Goal: Task Accomplishment & Management: Complete application form

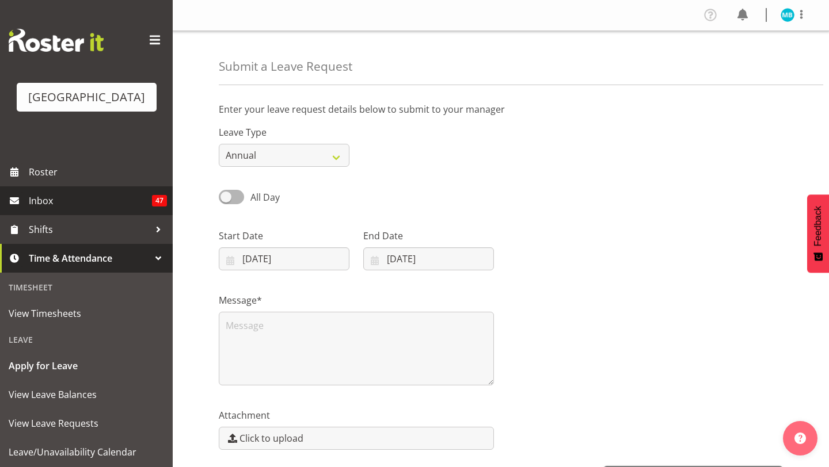
click at [102, 192] on span "Inbox" at bounding box center [90, 200] width 123 height 17
click at [116, 195] on span "Inbox" at bounding box center [90, 200] width 123 height 17
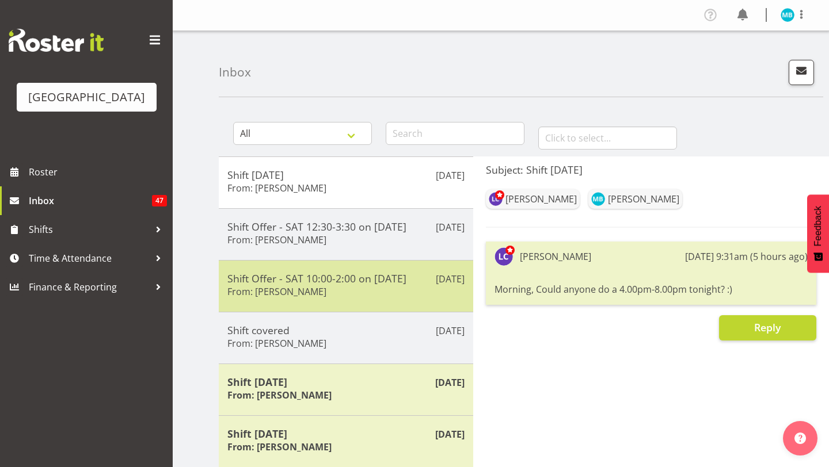
click at [387, 272] on h5 "Shift Offer - SAT 10:00-2:00 on 30/08/25" at bounding box center [345, 278] width 237 height 13
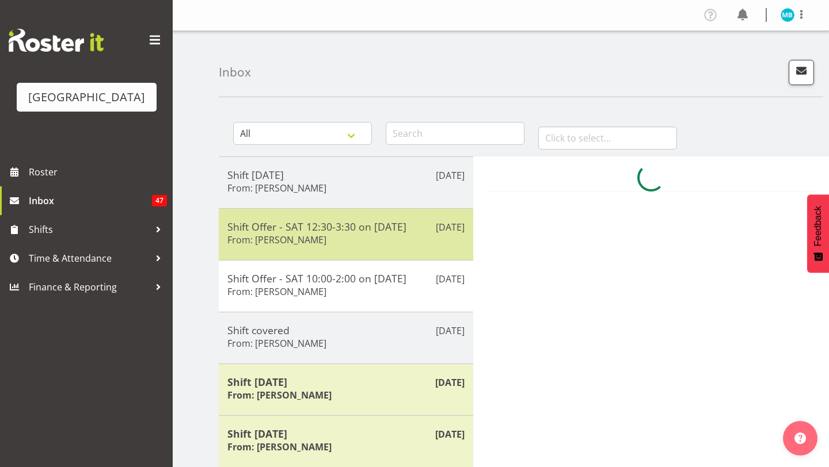
click at [383, 236] on div "Shift Offer - SAT 12:30-3:30 on 30/08/25 From: Laurie Cook" at bounding box center [345, 234] width 237 height 28
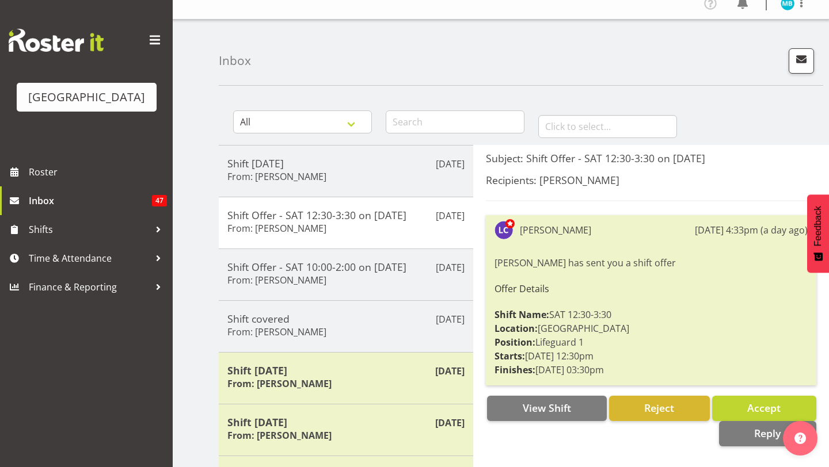
scroll to position [14, 0]
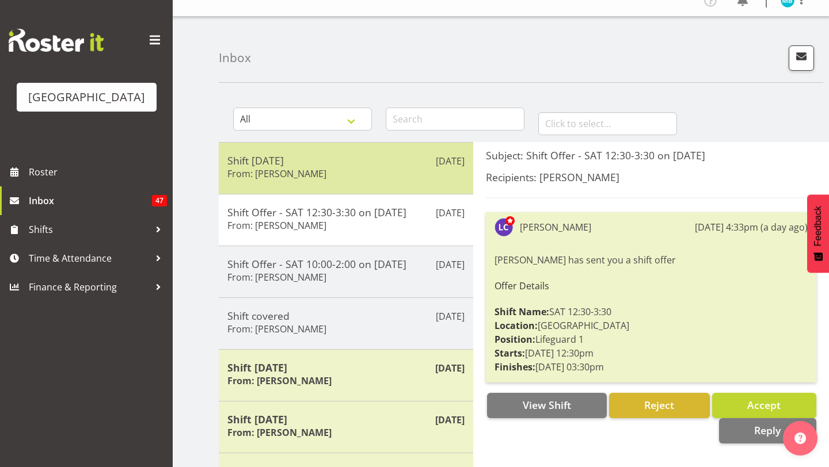
click at [426, 176] on div "Shift today From: Laurie Cook" at bounding box center [345, 168] width 237 height 28
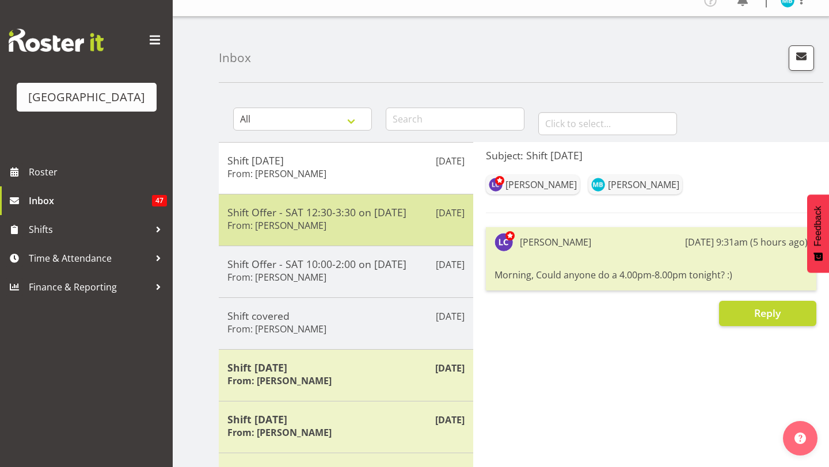
click at [424, 243] on div "Aug 25th Shift Offer - SAT 12:30-3:30 on 30/08/25 From: Laurie Cook" at bounding box center [346, 220] width 254 height 52
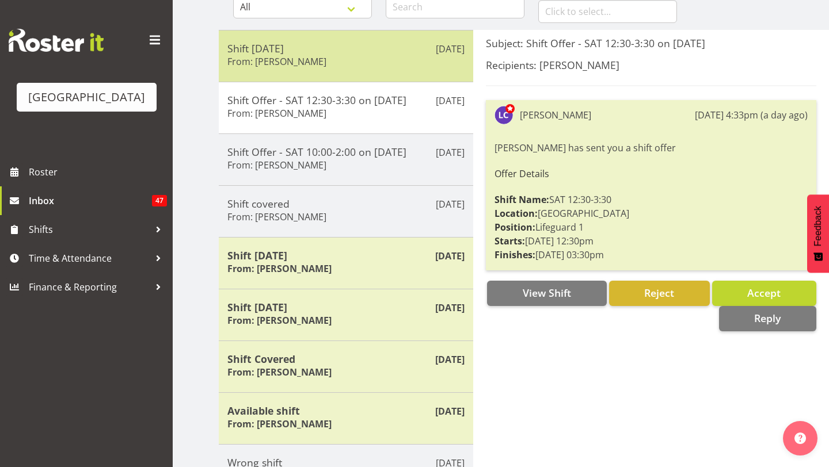
scroll to position [0, 0]
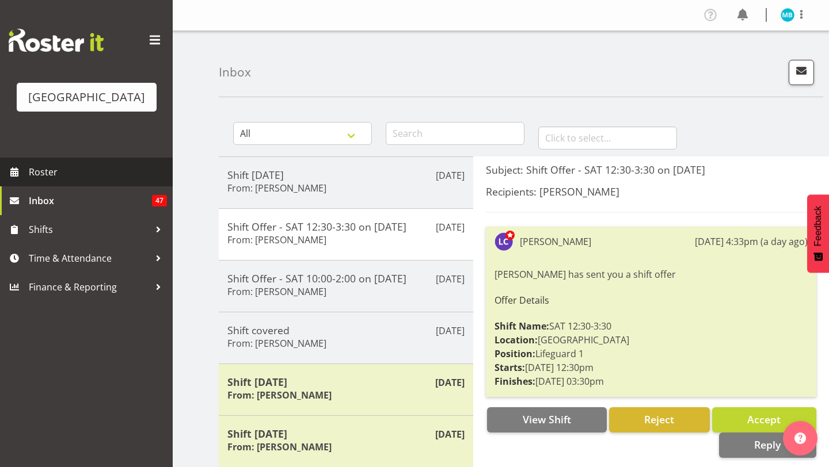
click at [106, 171] on span "Roster" at bounding box center [98, 171] width 138 height 17
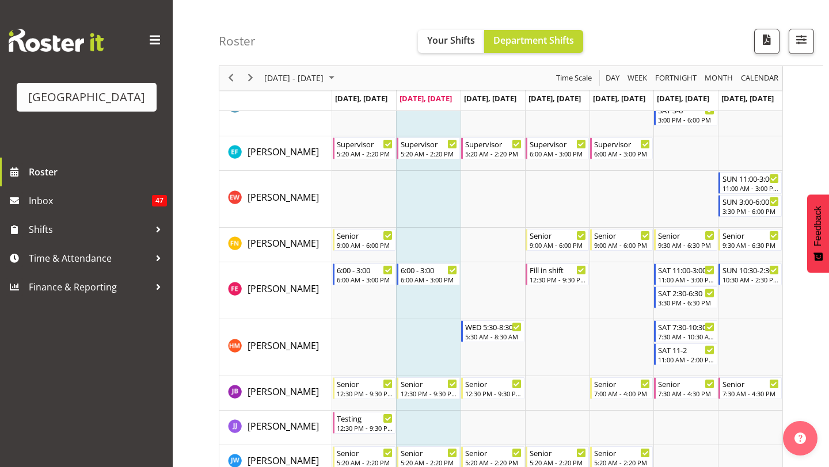
scroll to position [416, 0]
click at [753, 272] on div "SUN 10:30-2:30" at bounding box center [750, 269] width 57 height 12
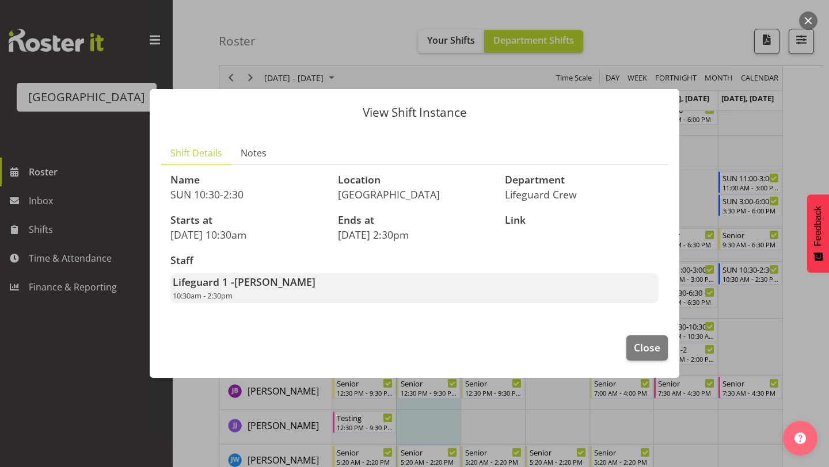
click at [707, 232] on div at bounding box center [414, 233] width 829 height 467
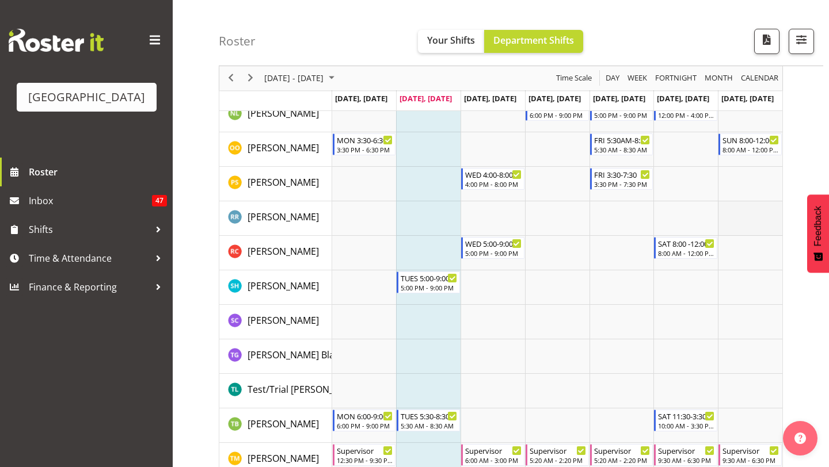
scroll to position [1298, 0]
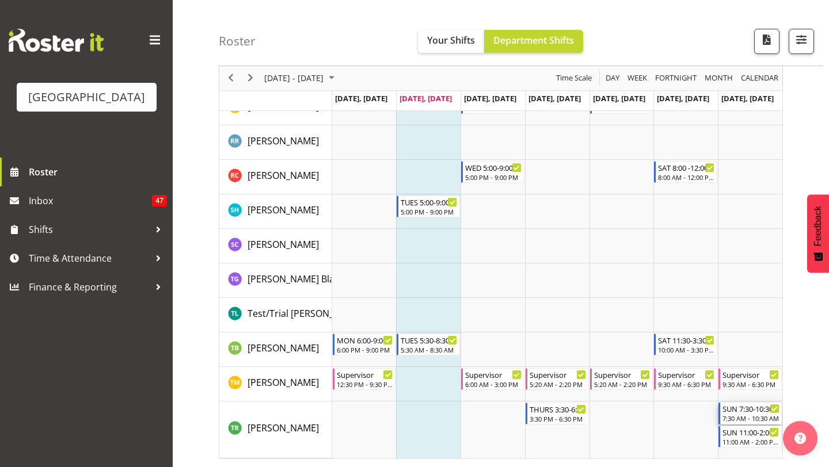
click at [747, 415] on div "7:30 AM - 10:30 AM" at bounding box center [750, 418] width 57 height 9
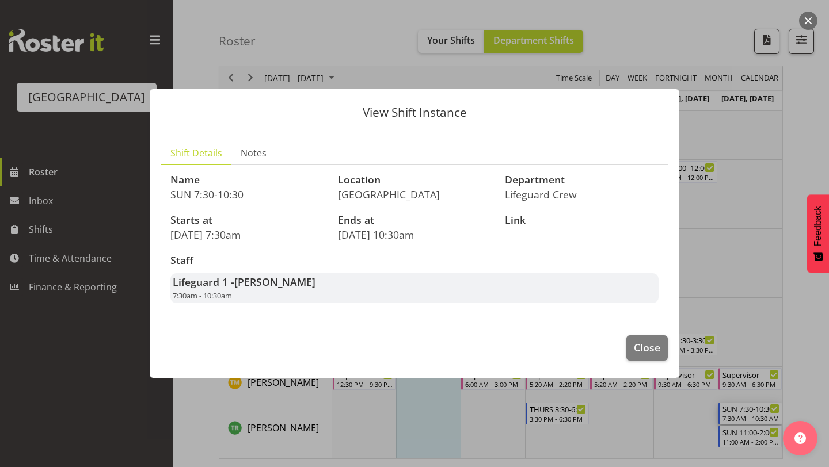
click at [682, 280] on div "View Shift Instance Shift Details Notes Name SUN 7:30-10:30 Location Splash Pal…" at bounding box center [414, 233] width 552 height 346
click at [644, 352] on span "Close" at bounding box center [647, 347] width 26 height 15
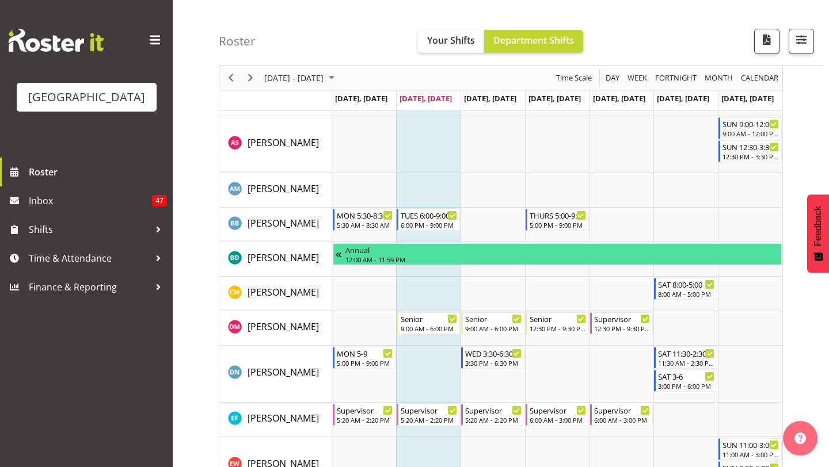
scroll to position [0, 0]
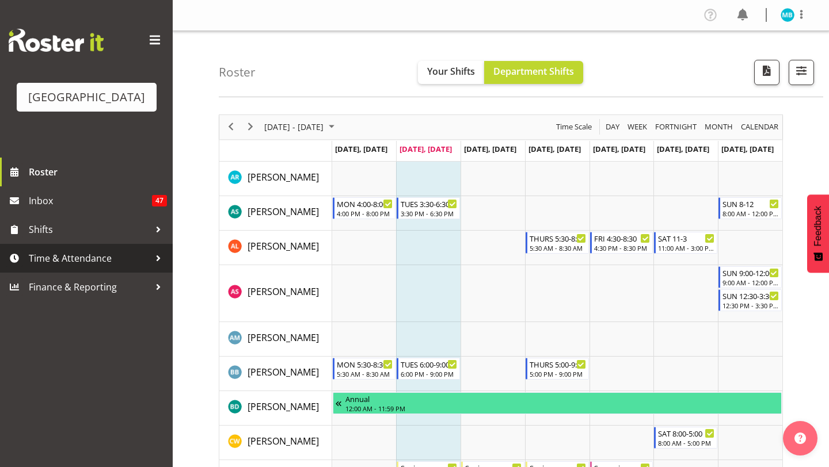
click at [101, 258] on span "Time & Attendance" at bounding box center [89, 258] width 121 height 17
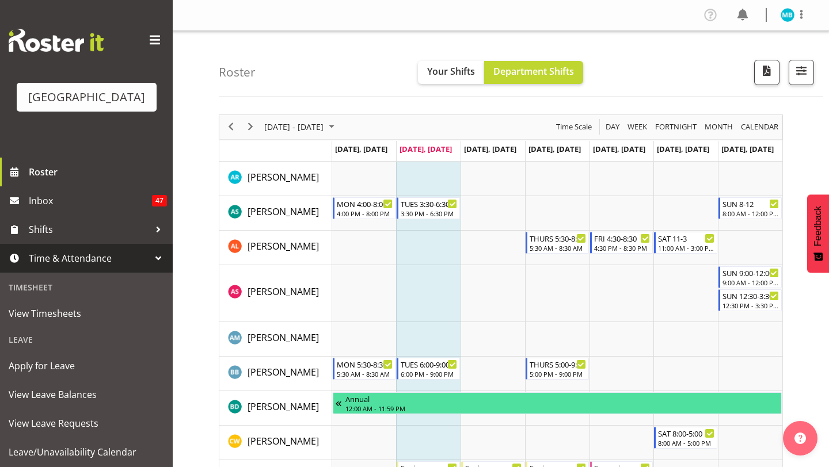
scroll to position [31, 0]
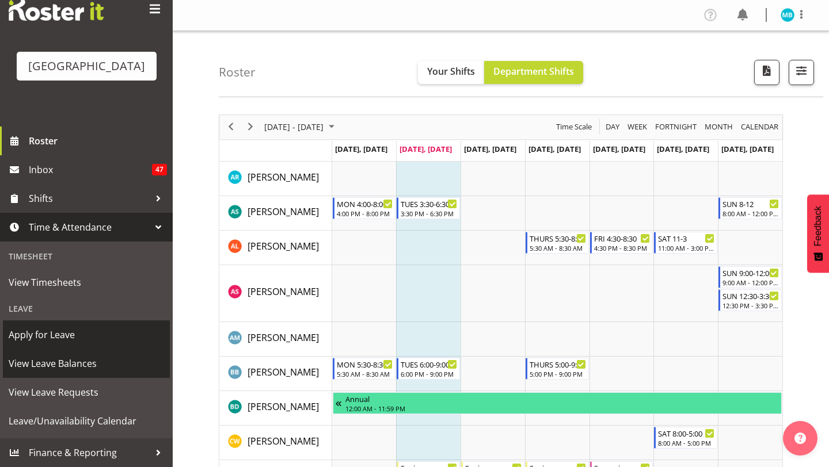
click at [71, 341] on span "Apply for Leave" at bounding box center [86, 334] width 155 height 17
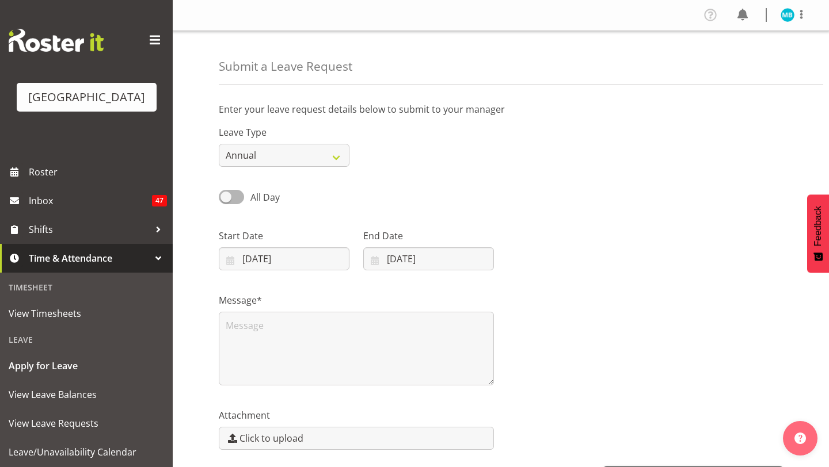
select select "7"
select select "2025"
click at [326, 144] on select "Annual Sick Leave Without Pay Bereavement Domestic Violence Parental Jury Servi…" at bounding box center [284, 155] width 131 height 23
click at [309, 262] on input "[DATE]" at bounding box center [284, 258] width 131 height 23
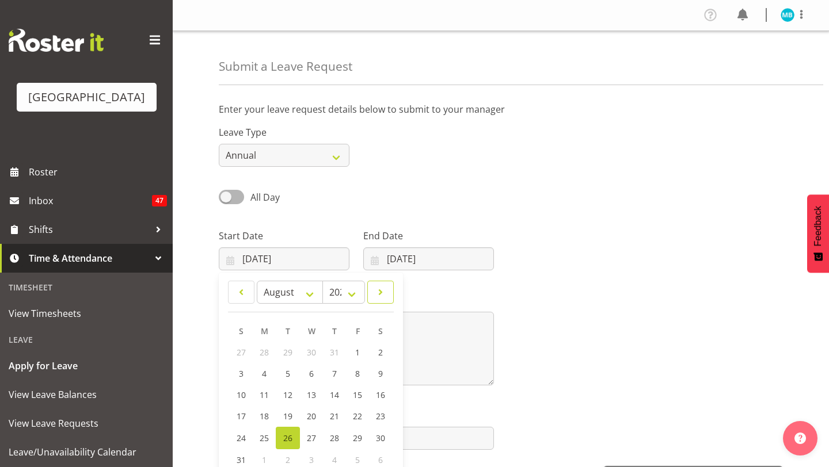
click at [373, 296] on link at bounding box center [380, 292] width 26 height 23
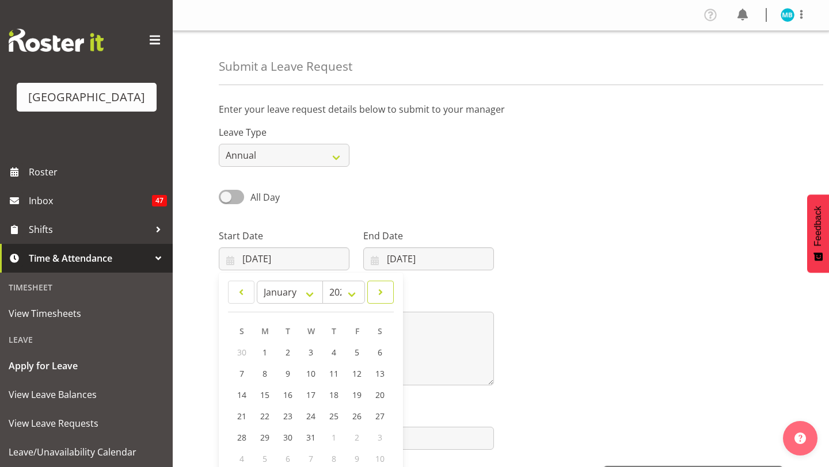
click at [373, 296] on link at bounding box center [380, 292] width 26 height 23
select select "1"
select select "2026"
click at [235, 293] on span at bounding box center [241, 292] width 12 height 14
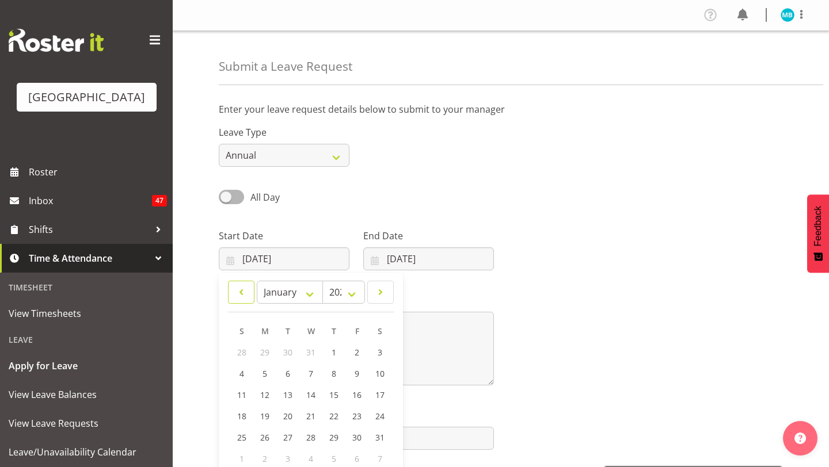
select select "11"
select select "2025"
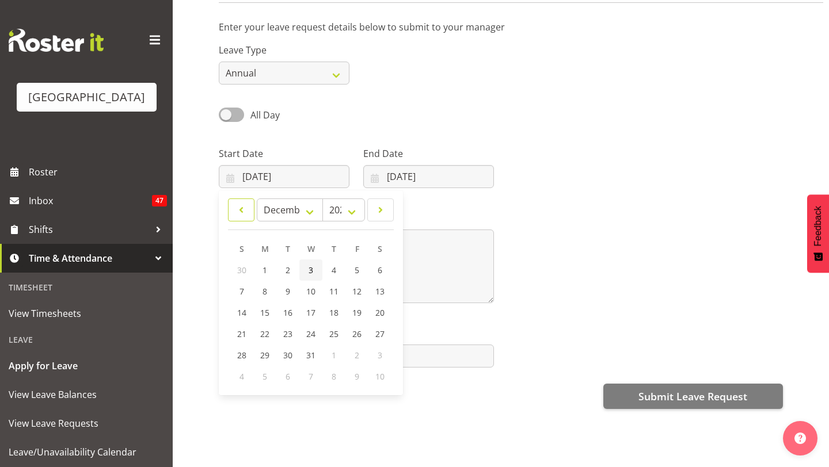
scroll to position [87, 0]
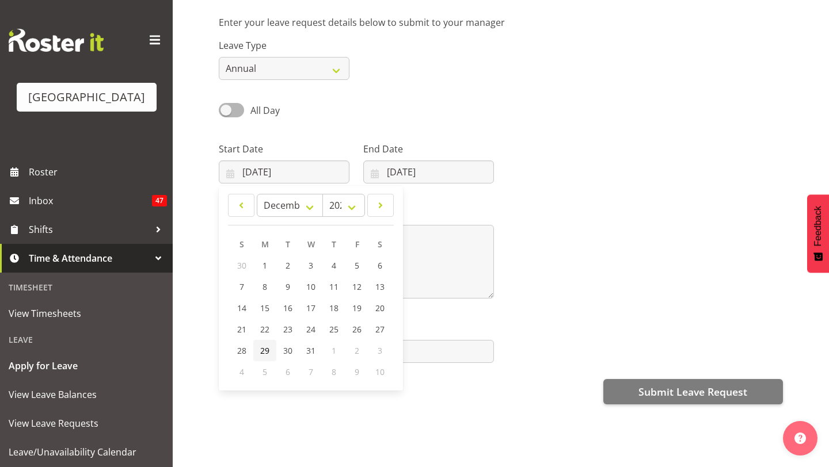
click at [261, 350] on span "29" at bounding box center [264, 350] width 9 height 11
type input "29/12/2025"
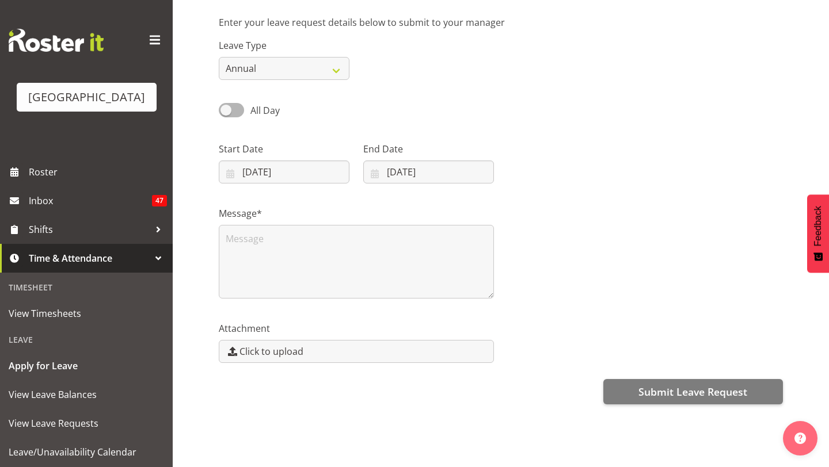
click at [448, 153] on label "End Date" at bounding box center [428, 149] width 131 height 14
click at [448, 154] on label "End Date" at bounding box center [428, 149] width 131 height 14
click at [442, 175] on input "[DATE]" at bounding box center [428, 172] width 131 height 23
click at [520, 212] on link at bounding box center [523, 205] width 29 height 23
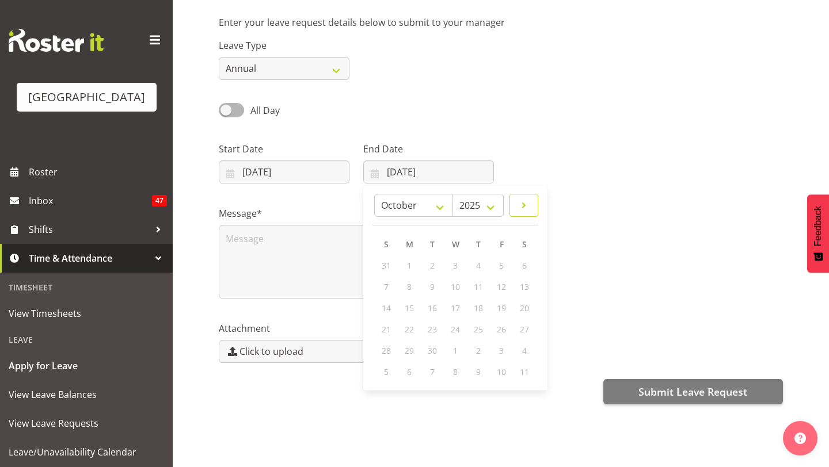
click at [520, 212] on link at bounding box center [523, 205] width 29 height 23
select select "1"
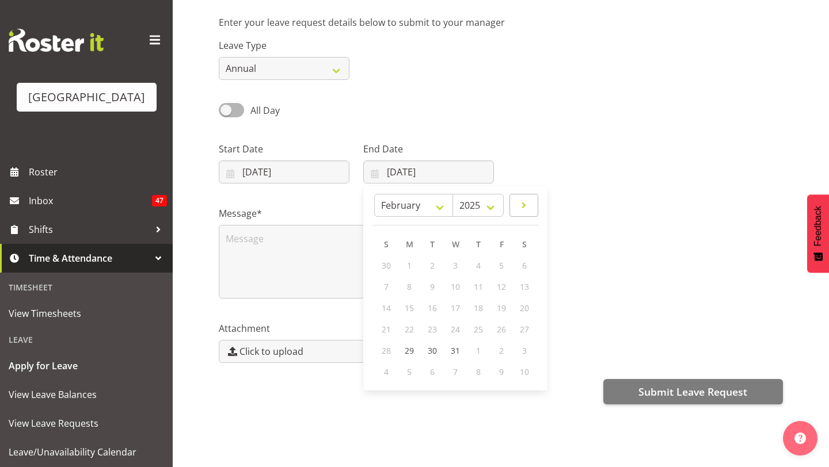
select select "2026"
click at [375, 220] on header "January February March April May June July August September October November De…" at bounding box center [455, 210] width 166 height 32
click at [380, 212] on span at bounding box center [386, 206] width 12 height 14
select select "0"
click at [379, 285] on link "4" at bounding box center [386, 286] width 23 height 21
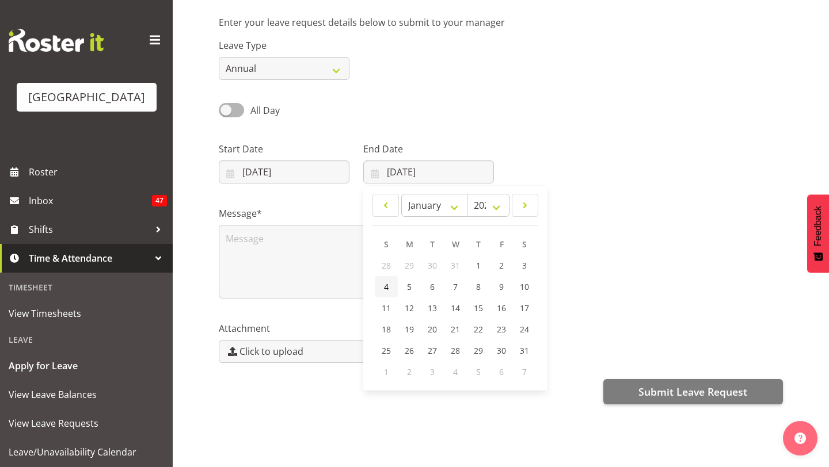
type input "04/01/2026"
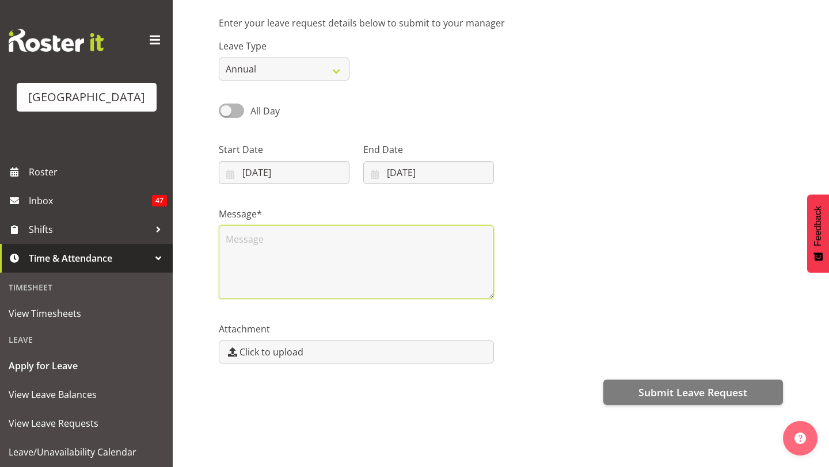
click at [437, 236] on textarea at bounding box center [356, 263] width 275 height 74
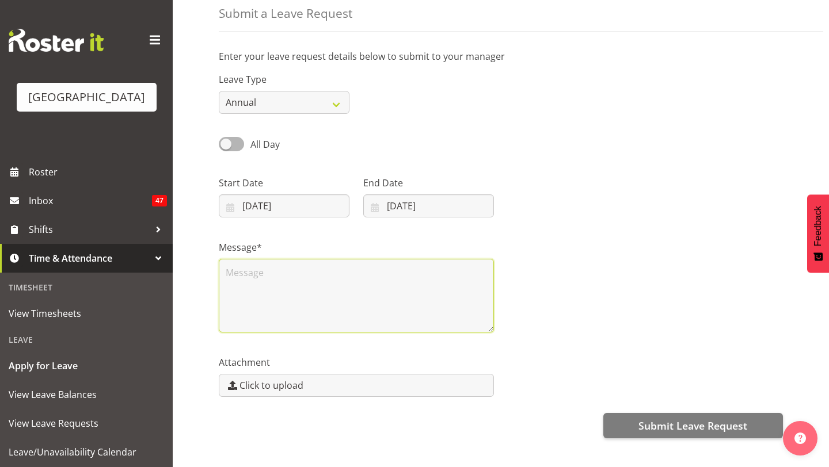
scroll to position [54, 0]
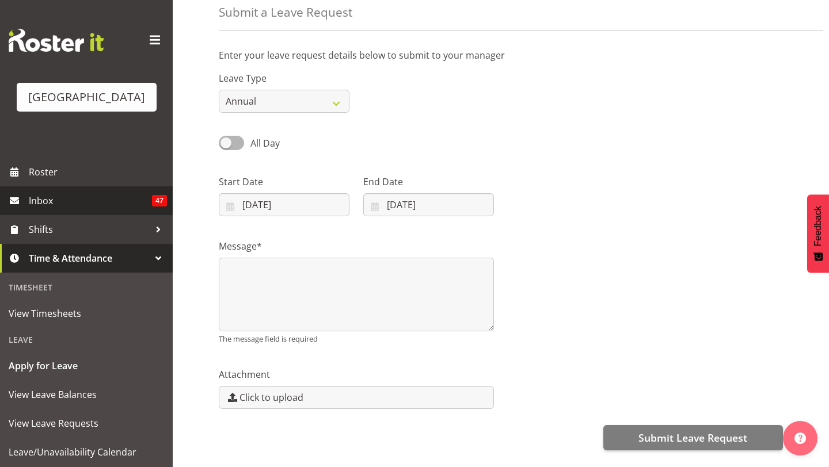
click at [167, 208] on link "Inbox 47" at bounding box center [86, 200] width 173 height 29
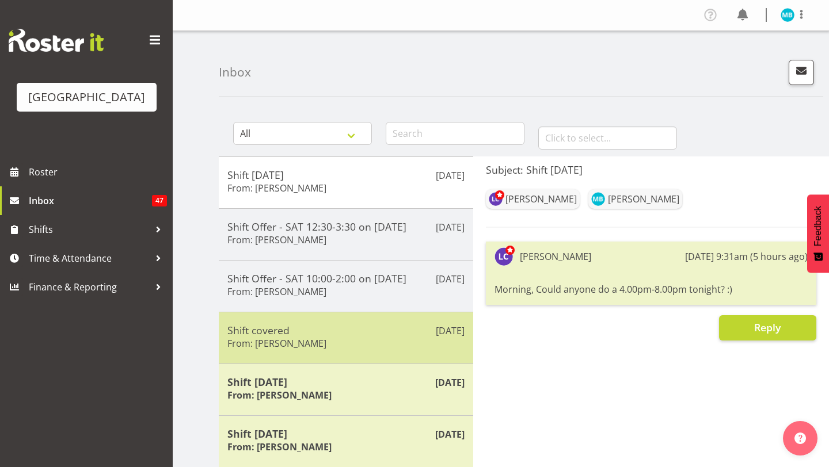
scroll to position [255, 0]
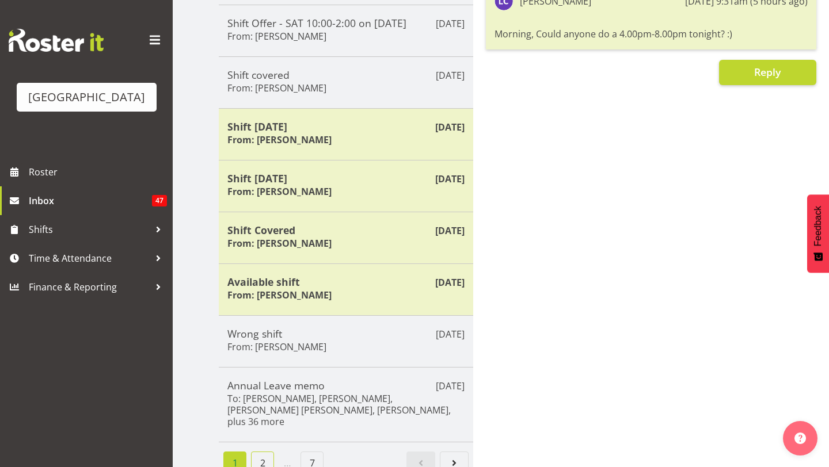
click at [269, 452] on link "2" at bounding box center [262, 463] width 23 height 23
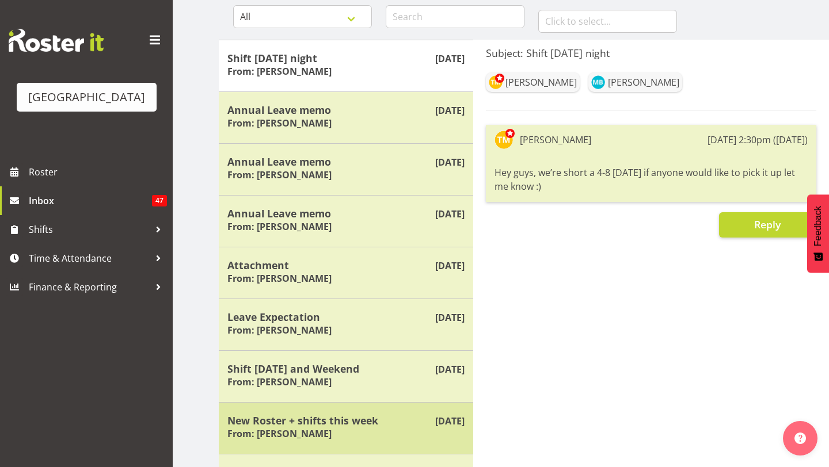
scroll to position [112, 0]
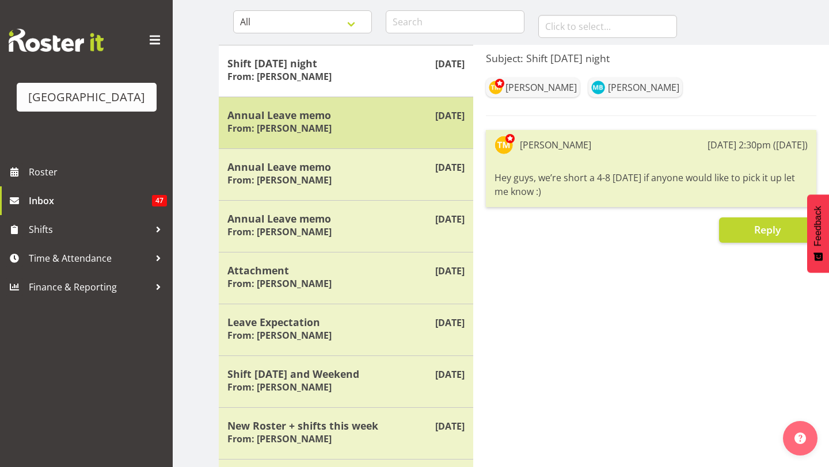
click at [351, 136] on div "Annual Leave memo From: [PERSON_NAME]" at bounding box center [345, 123] width 237 height 28
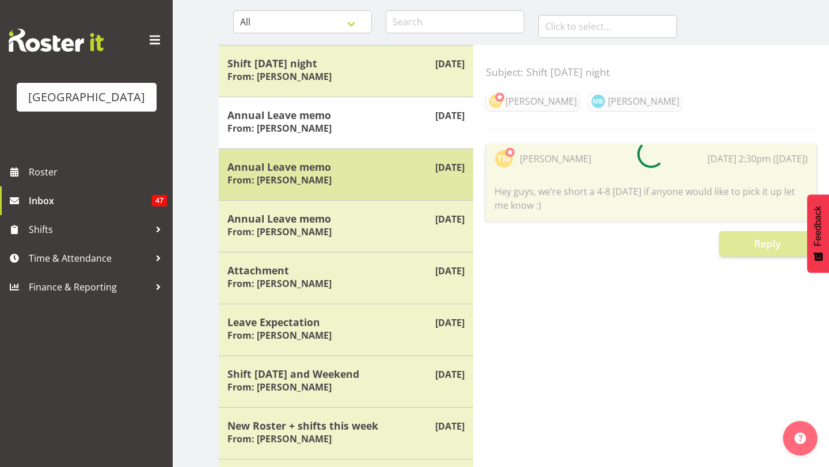
click at [351, 178] on div "Annual Leave memo From: [PERSON_NAME]" at bounding box center [345, 175] width 237 height 28
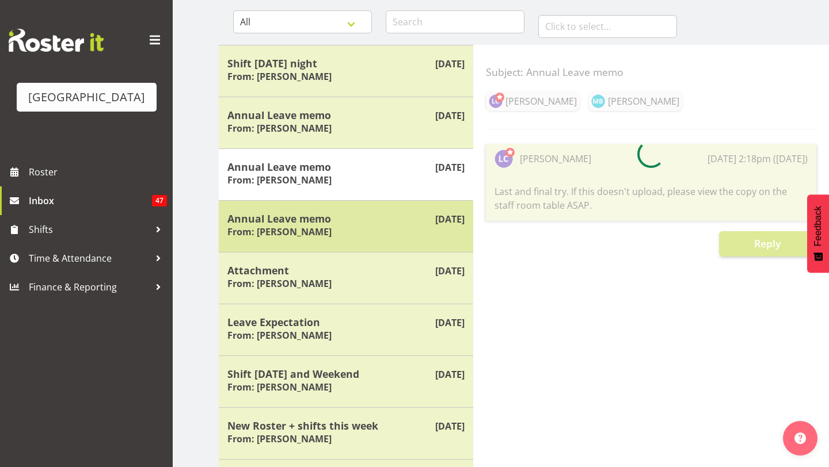
click at [354, 227] on div "Annual Leave memo From: [PERSON_NAME]" at bounding box center [345, 226] width 237 height 28
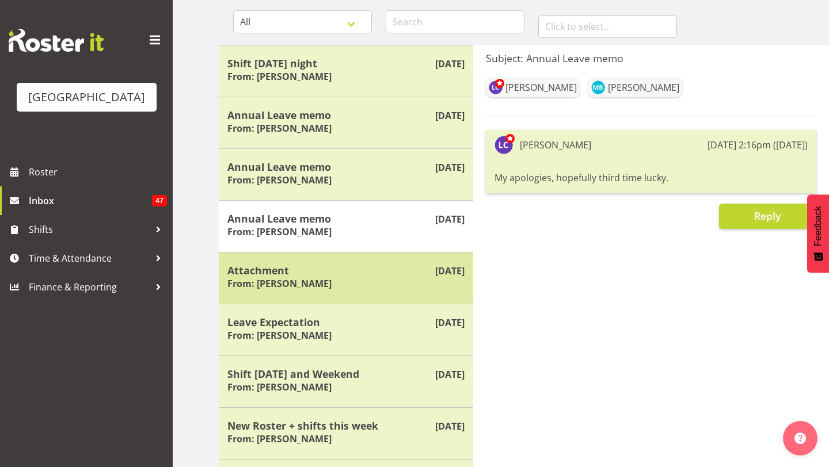
click at [354, 270] on h5 "Attachment" at bounding box center [345, 270] width 237 height 13
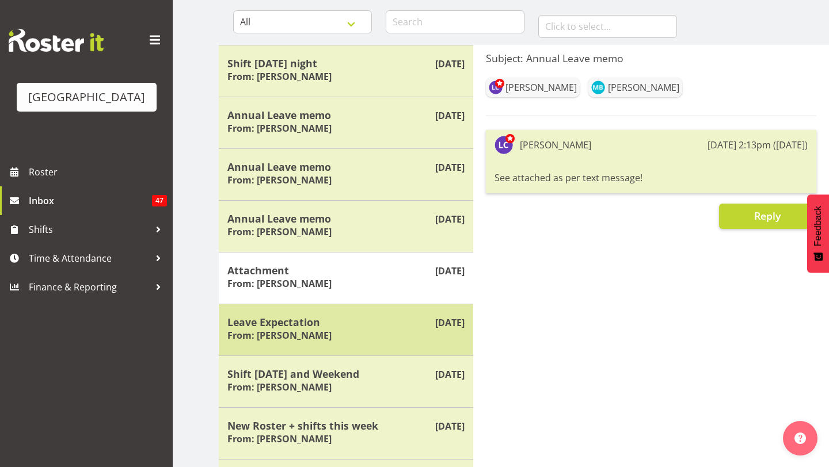
click at [349, 323] on h5 "Leave Expectation" at bounding box center [345, 322] width 237 height 13
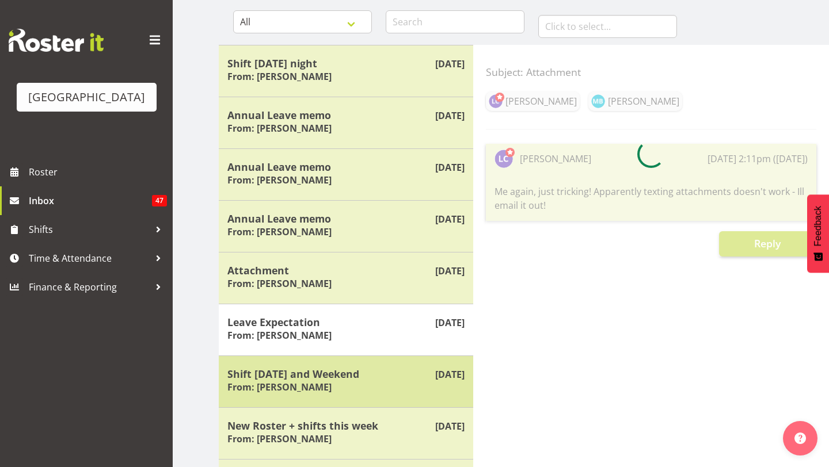
click at [356, 392] on div "Shift [DATE] and Weekend From: [PERSON_NAME]" at bounding box center [345, 382] width 237 height 28
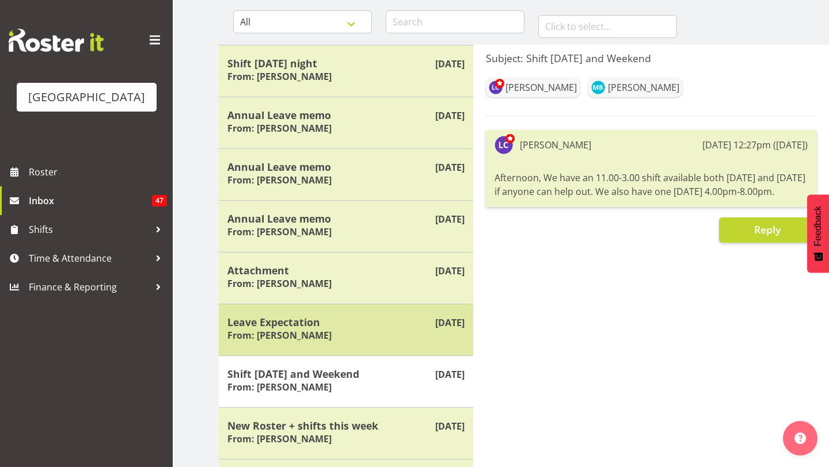
click at [342, 335] on div "Leave Expectation From: Laurie Cook" at bounding box center [345, 330] width 237 height 28
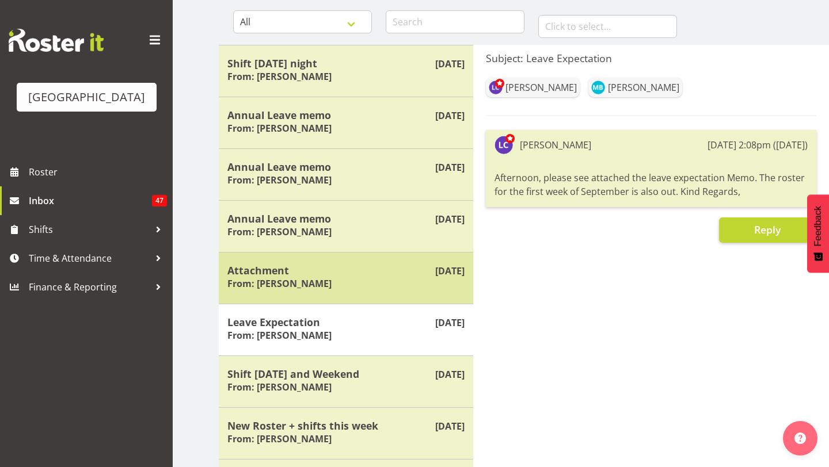
click at [321, 275] on h5 "Attachment" at bounding box center [345, 270] width 237 height 13
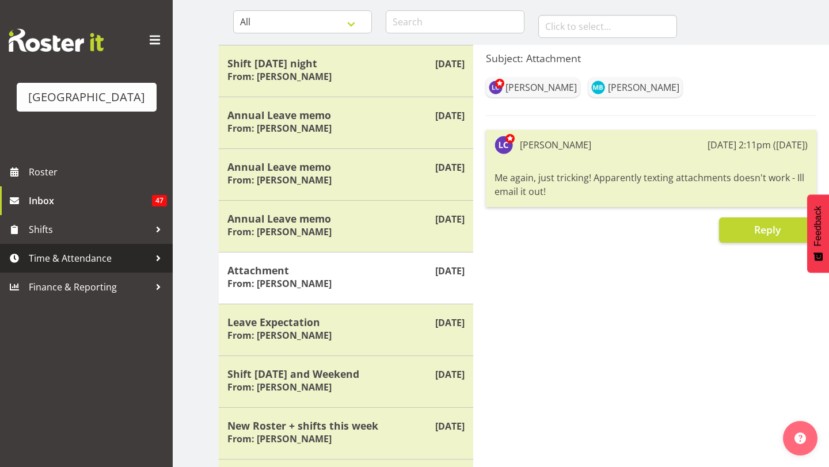
click at [87, 247] on link "Time & Attendance" at bounding box center [86, 258] width 173 height 29
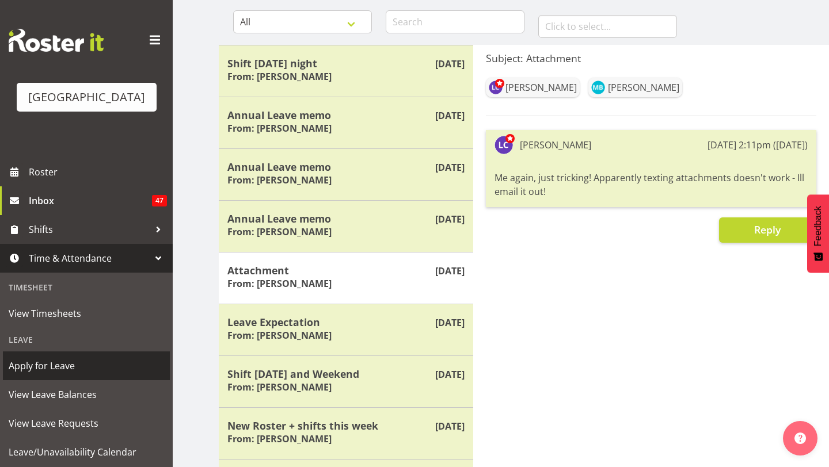
click at [86, 379] on link "Apply for Leave" at bounding box center [86, 366] width 167 height 29
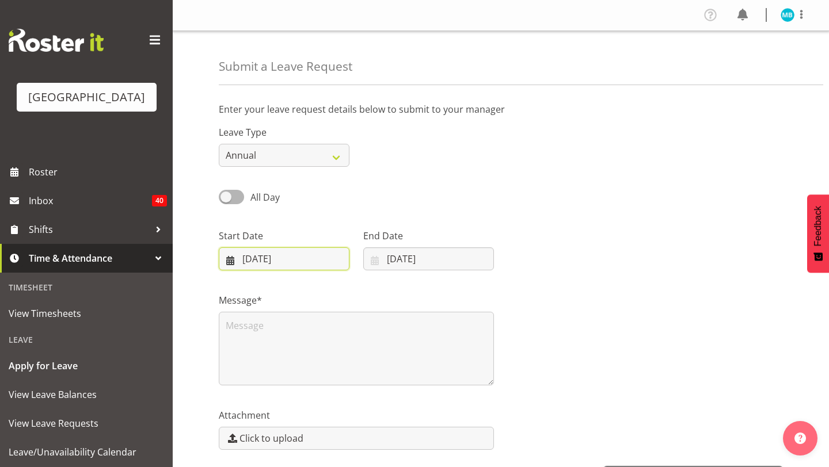
click at [284, 260] on input "[DATE]" at bounding box center [284, 258] width 131 height 23
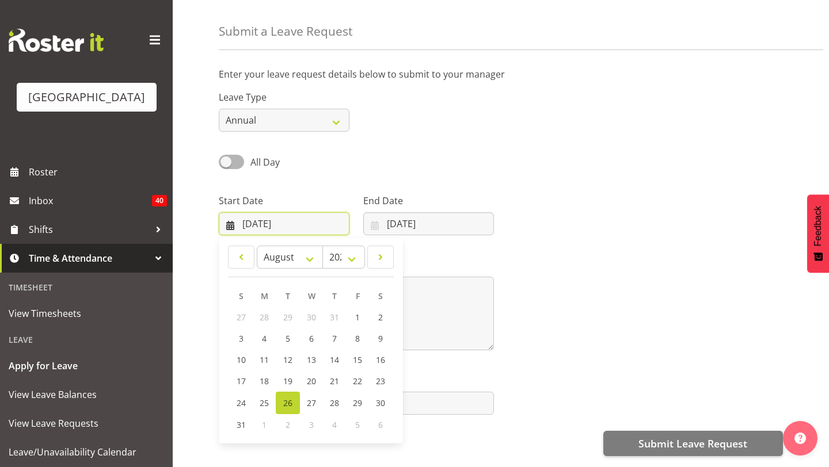
scroll to position [59, 0]
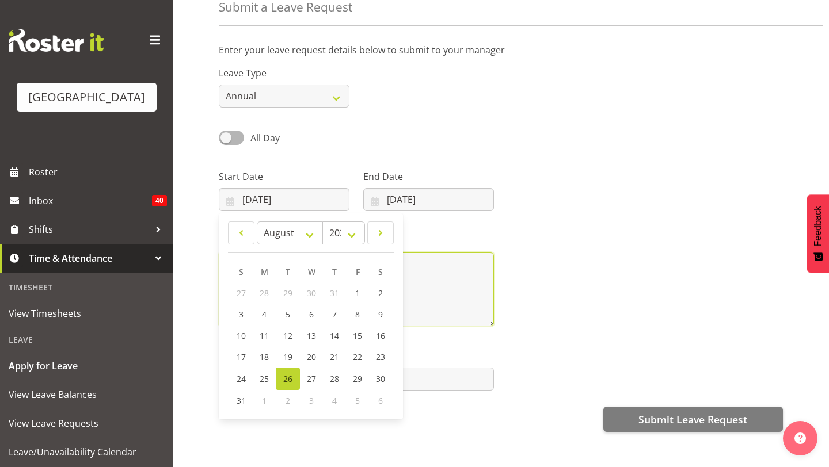
click at [478, 258] on textarea at bounding box center [356, 290] width 275 height 74
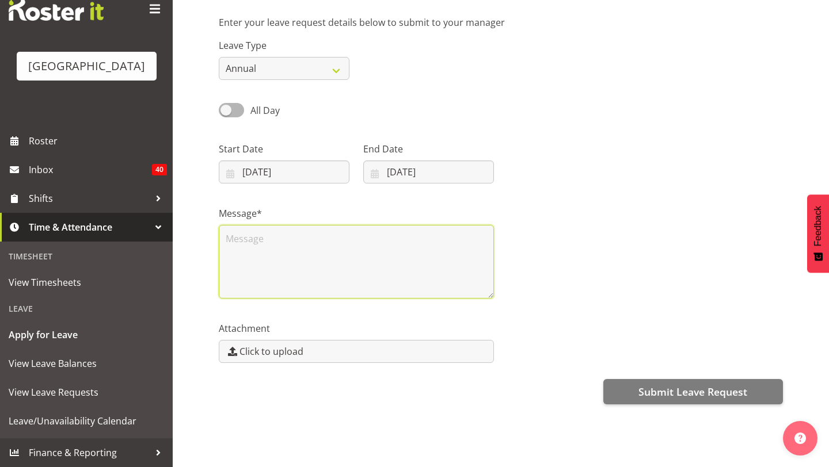
scroll to position [0, 0]
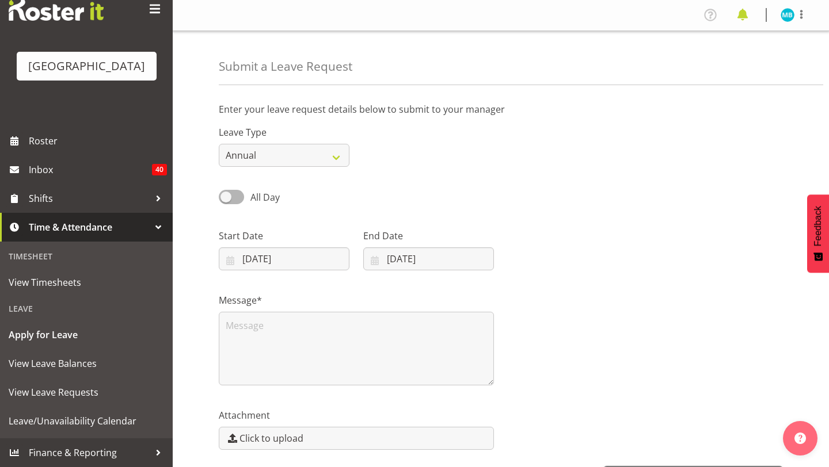
click at [743, 17] on span at bounding box center [742, 15] width 18 height 18
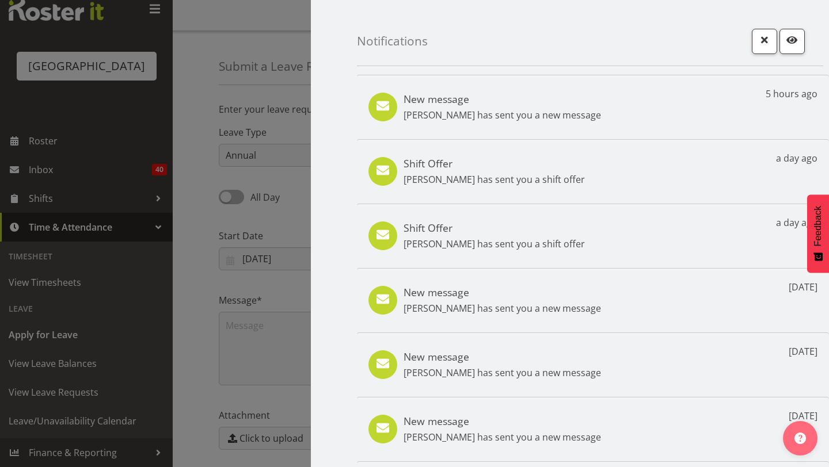
click at [180, 157] on div at bounding box center [414, 233] width 829 height 467
